Goal: Manage account settings

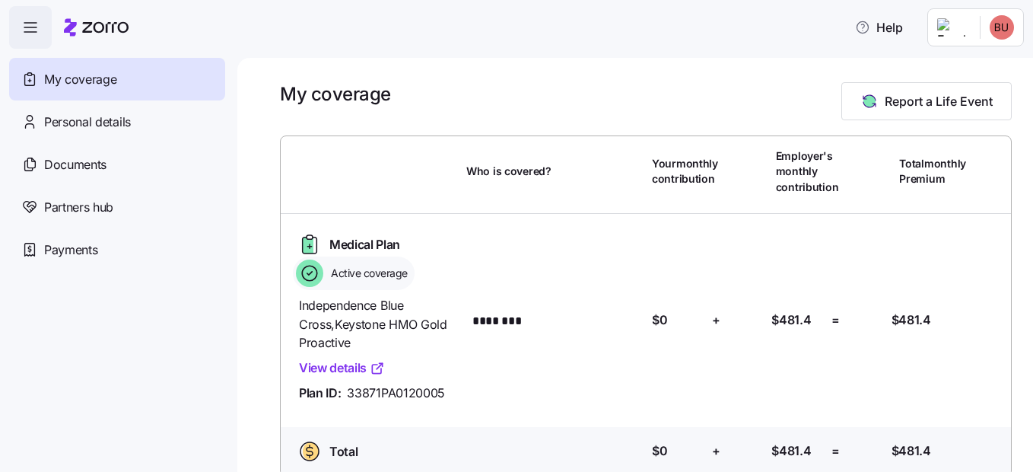
scroll to position [23, 0]
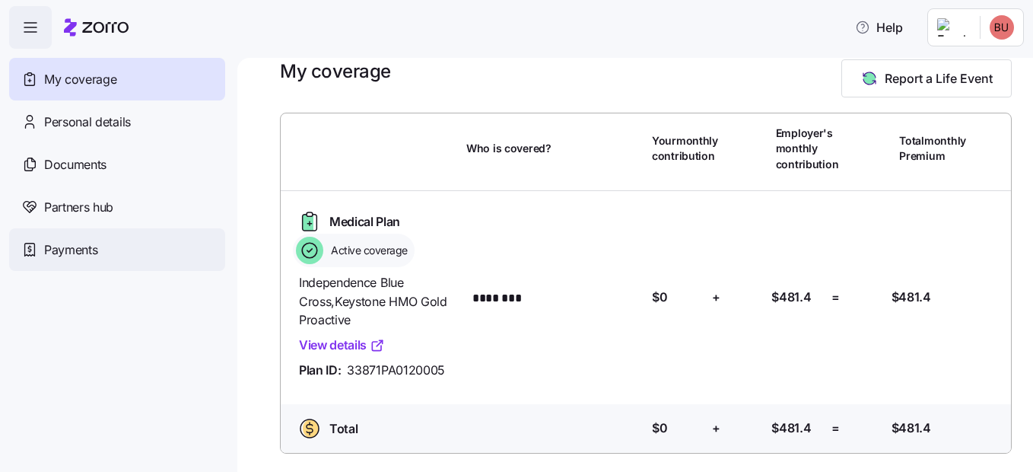
click at [45, 259] on div "Payments" at bounding box center [117, 249] width 216 height 43
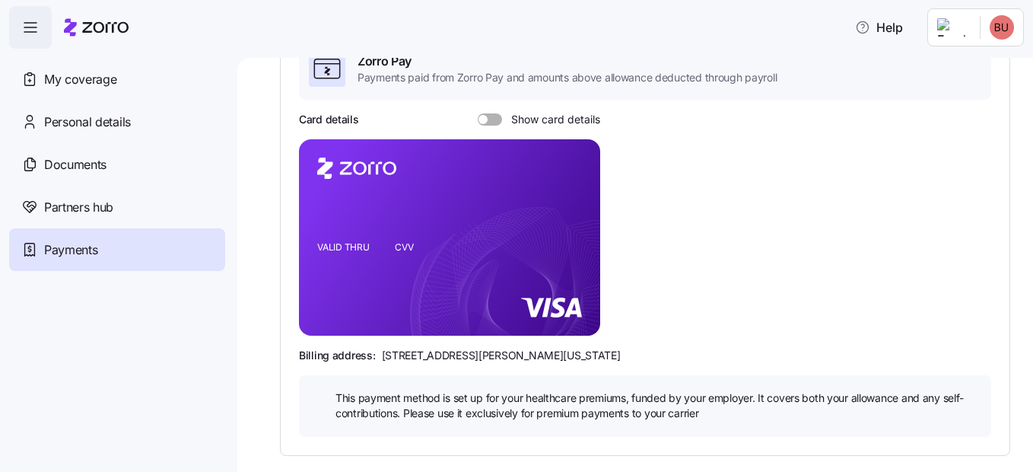
scroll to position [139, 0]
click at [489, 120] on span at bounding box center [495, 119] width 15 height 12
click at [478, 113] on input "Show card details" at bounding box center [478, 113] width 0 height 0
click at [489, 120] on span at bounding box center [485, 119] width 15 height 12
click at [478, 113] on input "Show card details" at bounding box center [478, 113] width 0 height 0
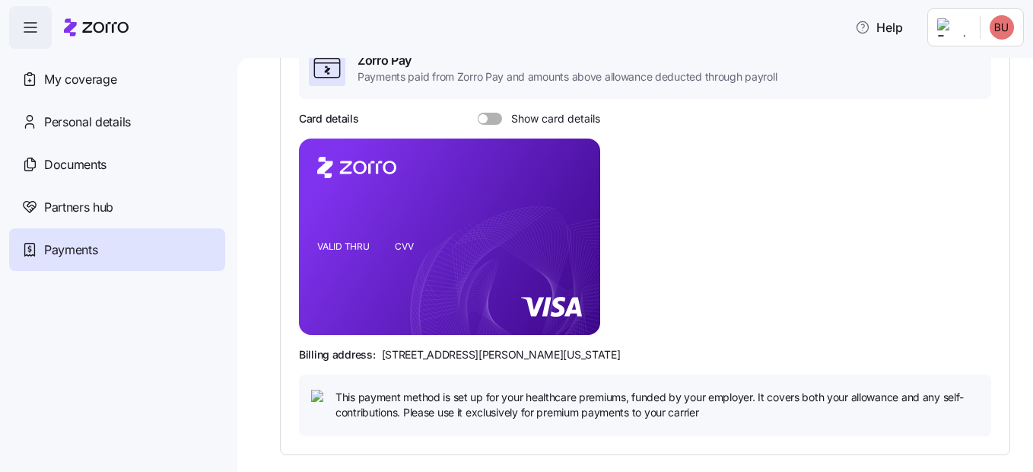
click at [489, 120] on span at bounding box center [495, 119] width 15 height 12
click at [478, 113] on input "Show card details" at bounding box center [478, 113] width 0 height 0
click at [489, 120] on span at bounding box center [485, 119] width 15 height 12
click at [478, 113] on input "Show card details" at bounding box center [478, 113] width 0 height 0
click at [489, 120] on span at bounding box center [495, 119] width 15 height 12
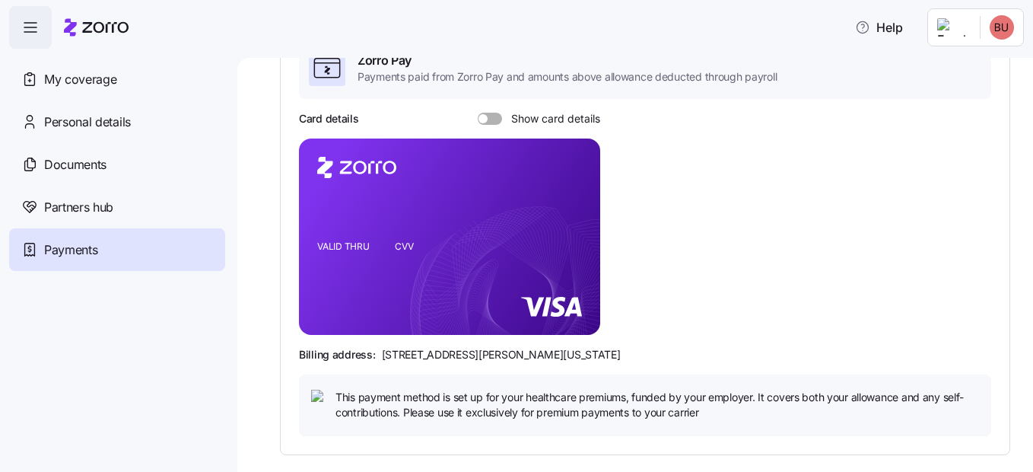
click at [478, 113] on input "Show card details" at bounding box center [478, 113] width 0 height 0
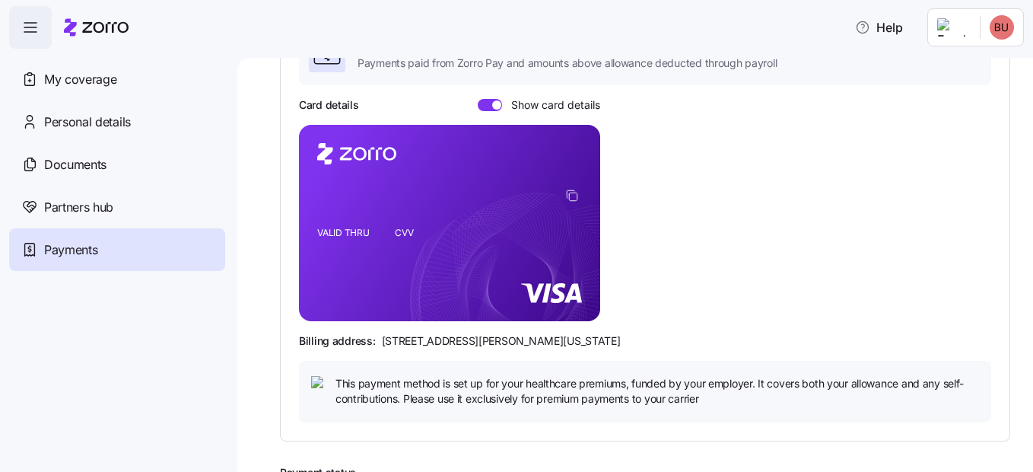
scroll to position [424, 0]
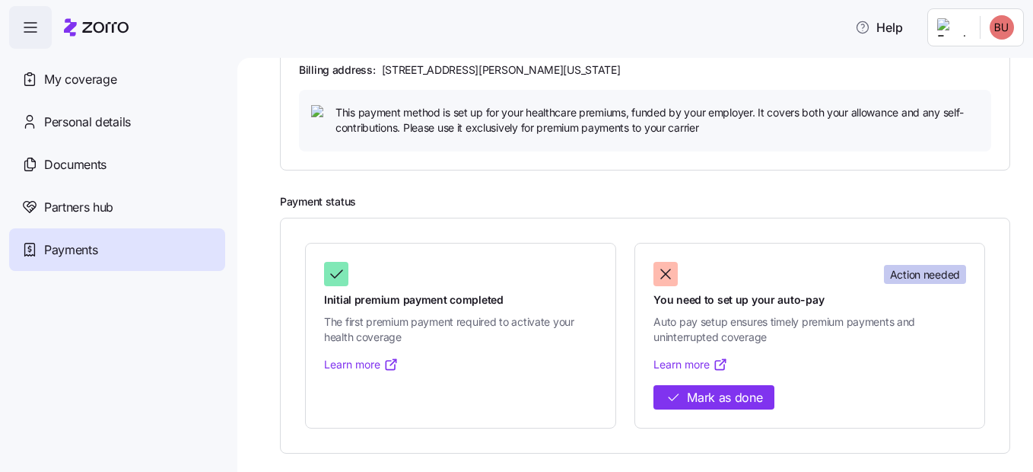
click at [931, 339] on span "Auto pay setup ensures timely premium payments and uninterrupted coverage" at bounding box center [810, 329] width 313 height 31
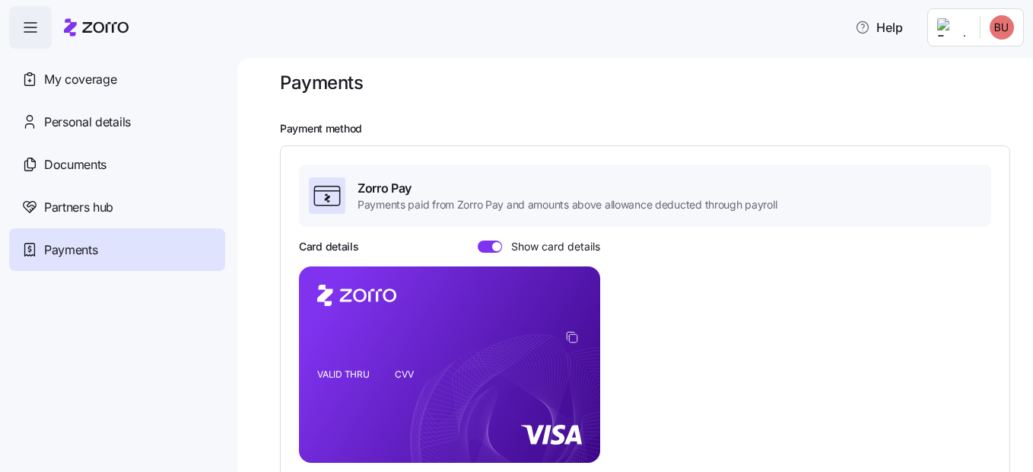
scroll to position [0, 0]
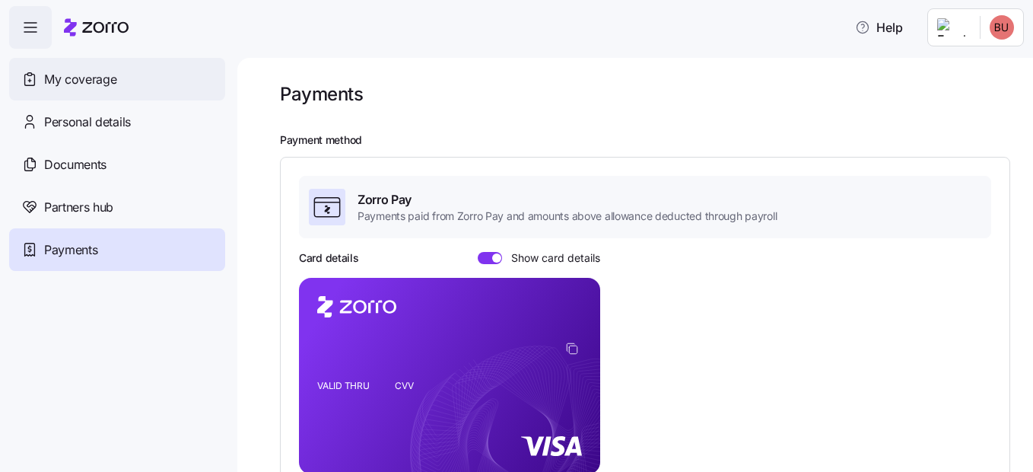
click at [193, 89] on div "My coverage" at bounding box center [117, 79] width 216 height 43
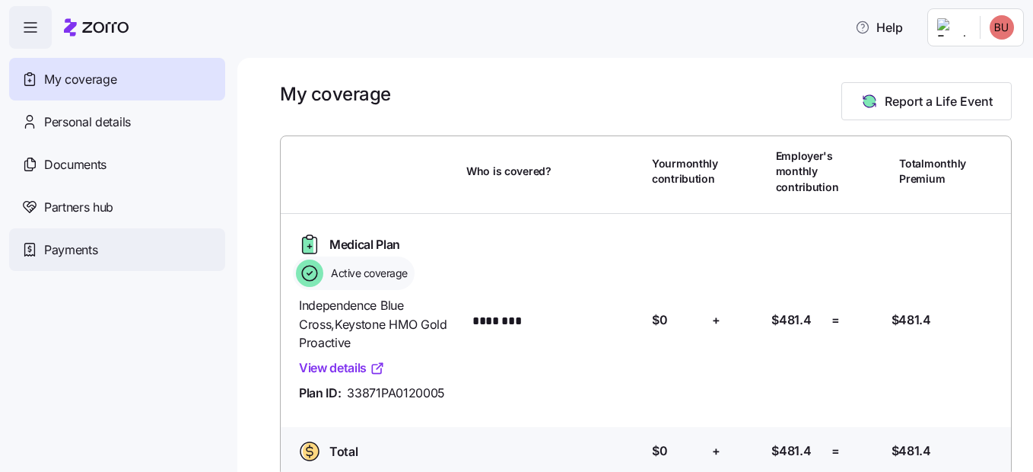
click at [104, 261] on div "Payments" at bounding box center [117, 249] width 216 height 43
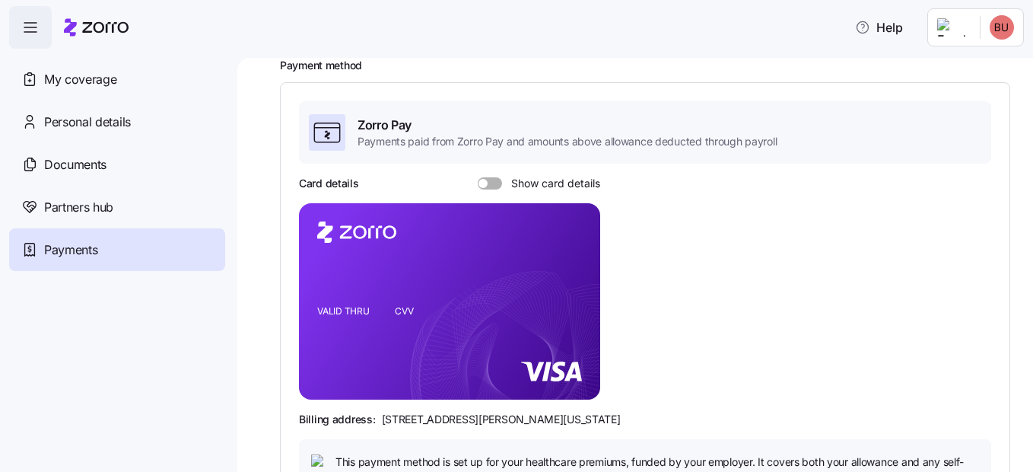
scroll to position [74, 0]
click at [486, 178] on div at bounding box center [490, 184] width 24 height 12
click at [478, 178] on input "Show card details" at bounding box center [478, 178] width 0 height 0
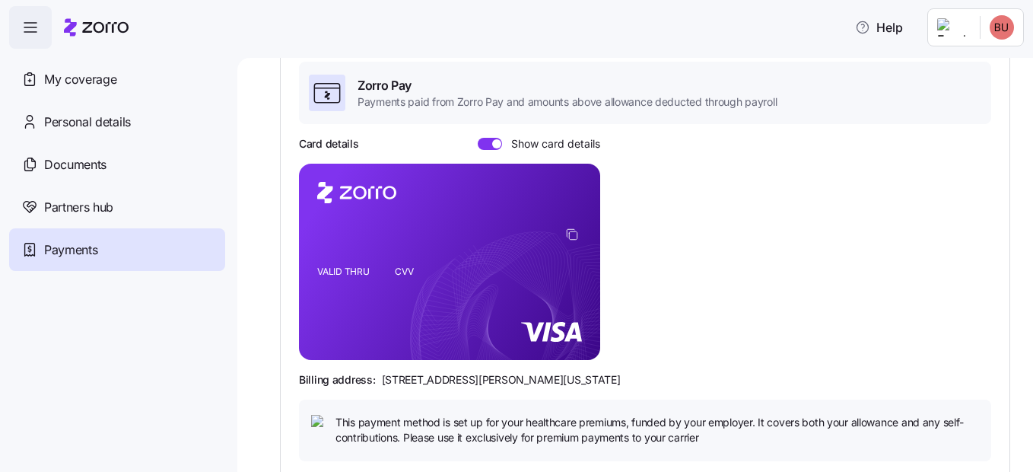
scroll to position [115, 0]
